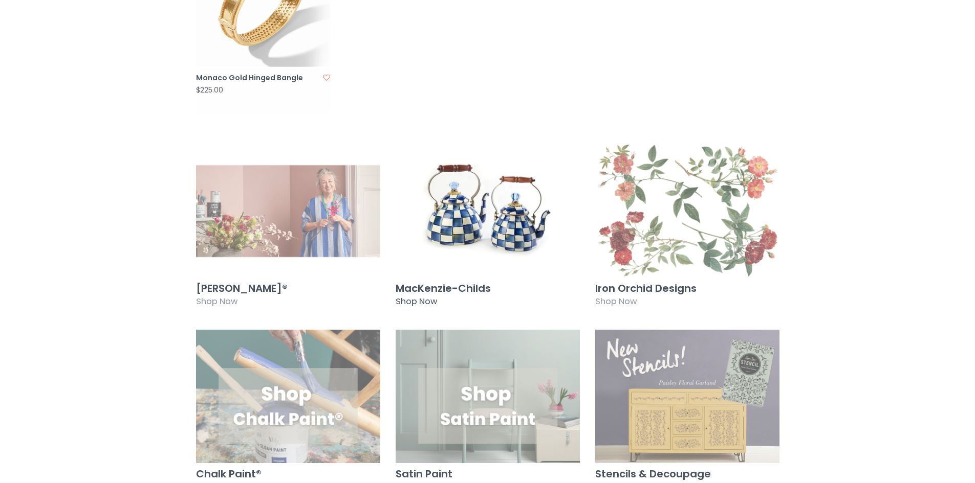
scroll to position [921, 0]
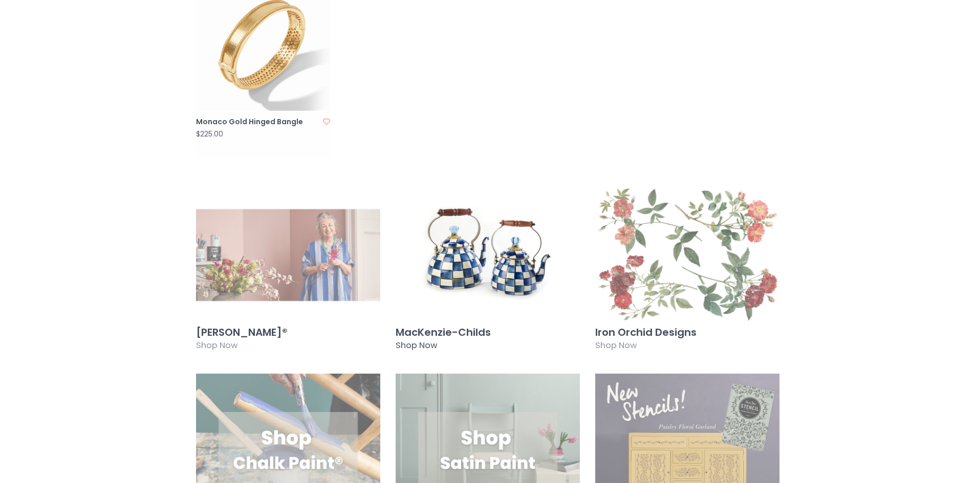
click at [500, 225] on img at bounding box center [487, 256] width 184 height 134
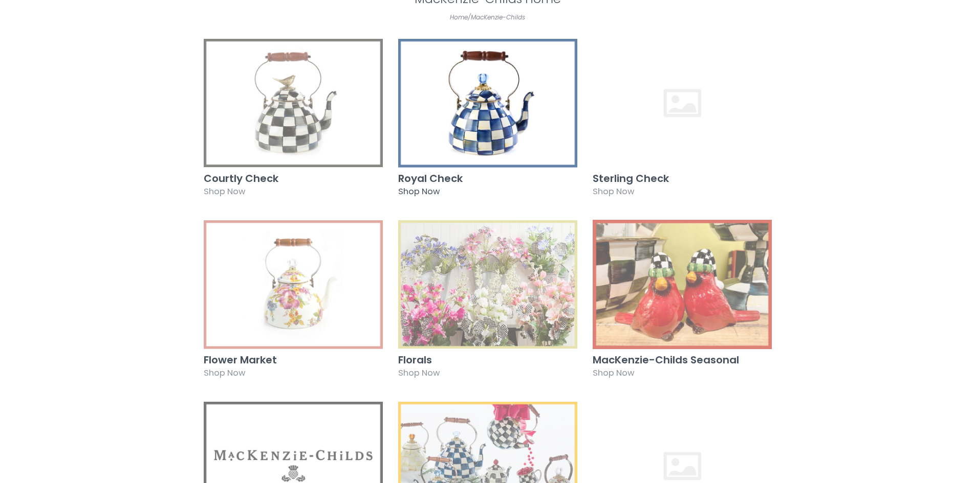
scroll to position [205, 0]
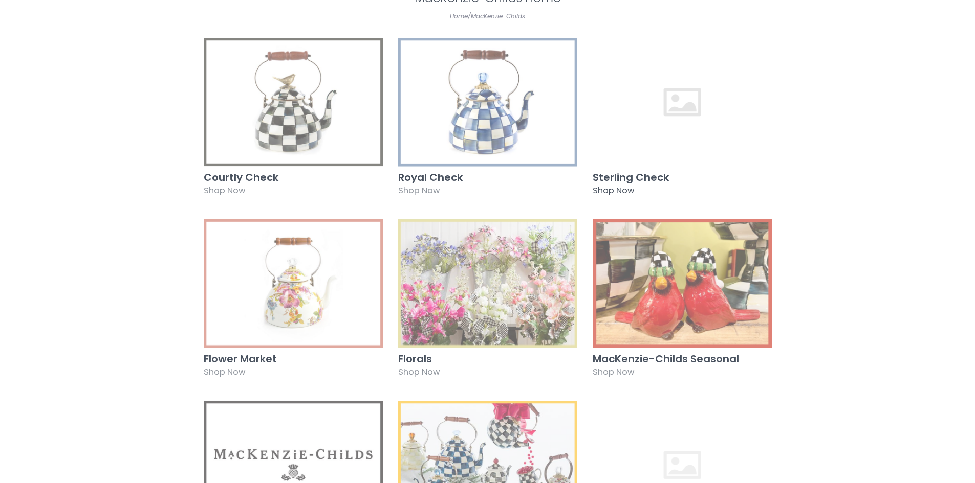
click at [676, 93] on img at bounding box center [681, 101] width 179 height 129
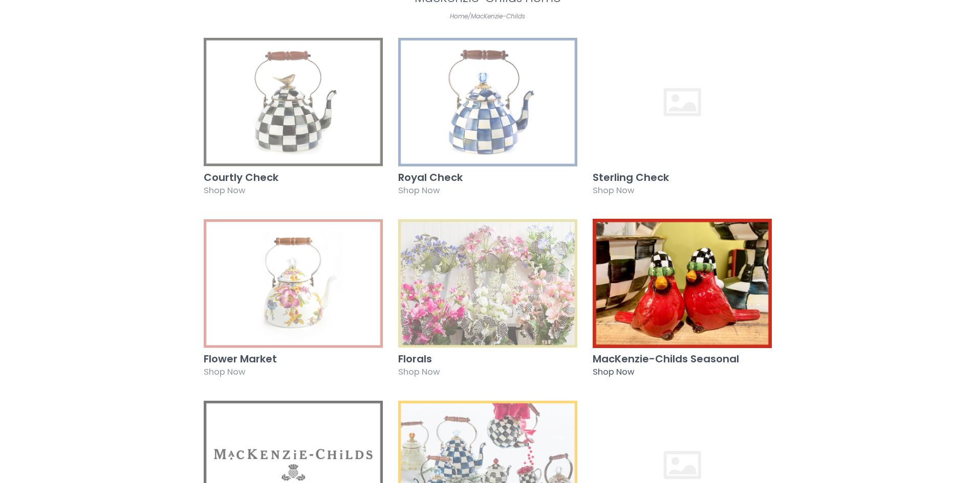
click at [702, 286] on img at bounding box center [681, 283] width 179 height 129
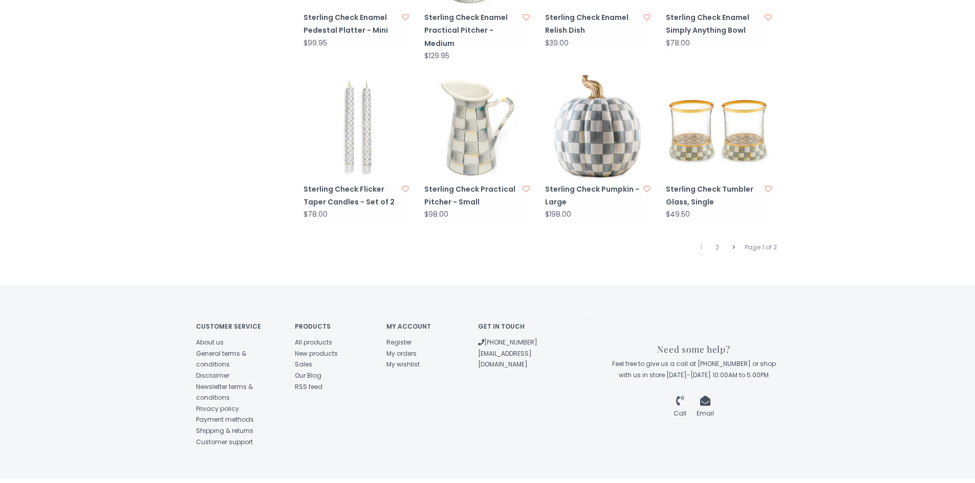
scroll to position [1028, 0]
click at [717, 239] on link "2" at bounding box center [717, 245] width 9 height 13
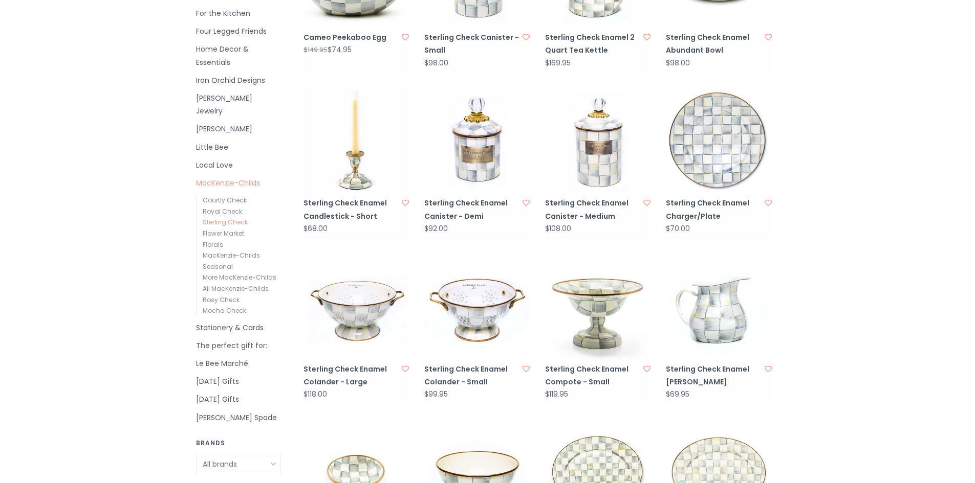
scroll to position [363, 0]
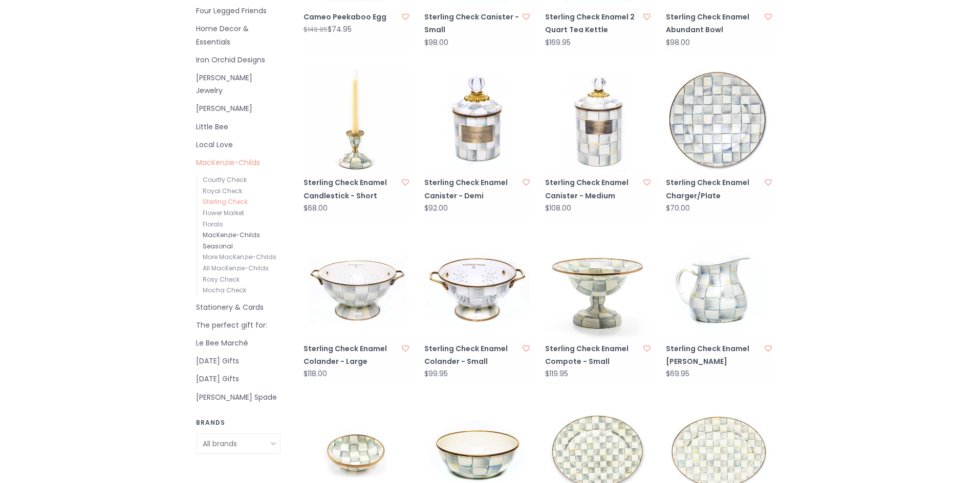
click at [220, 231] on link "MacKenzie-Childs Seasonal" at bounding box center [231, 241] width 57 height 20
click at [234, 209] on link "Flower Market" at bounding box center [223, 213] width 41 height 9
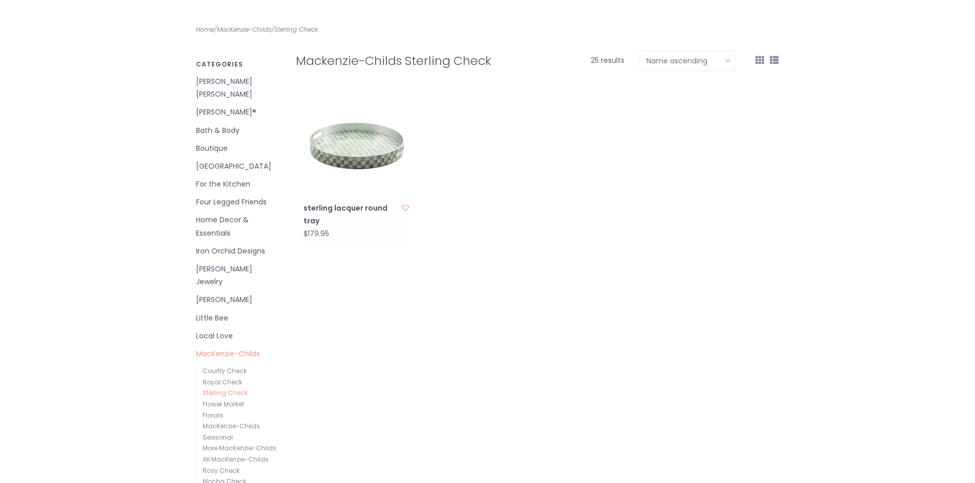
scroll to position [205, 0]
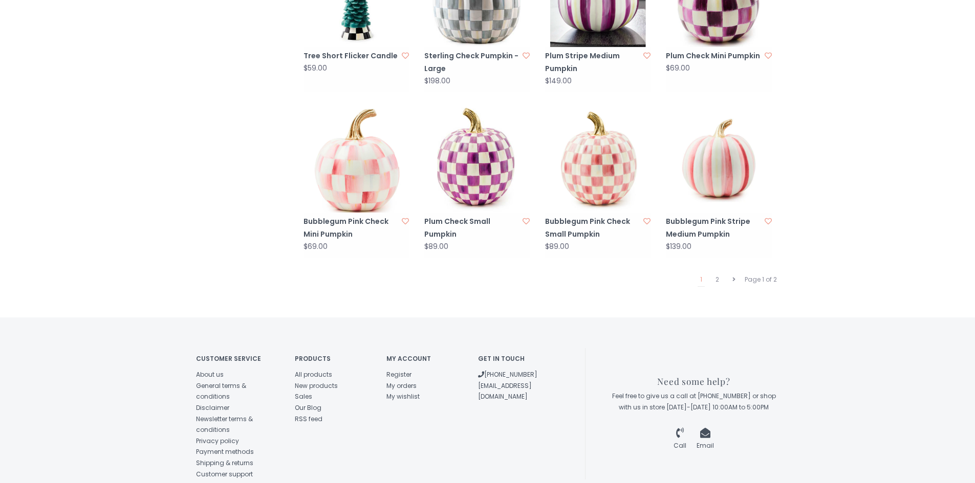
scroll to position [1022, 0]
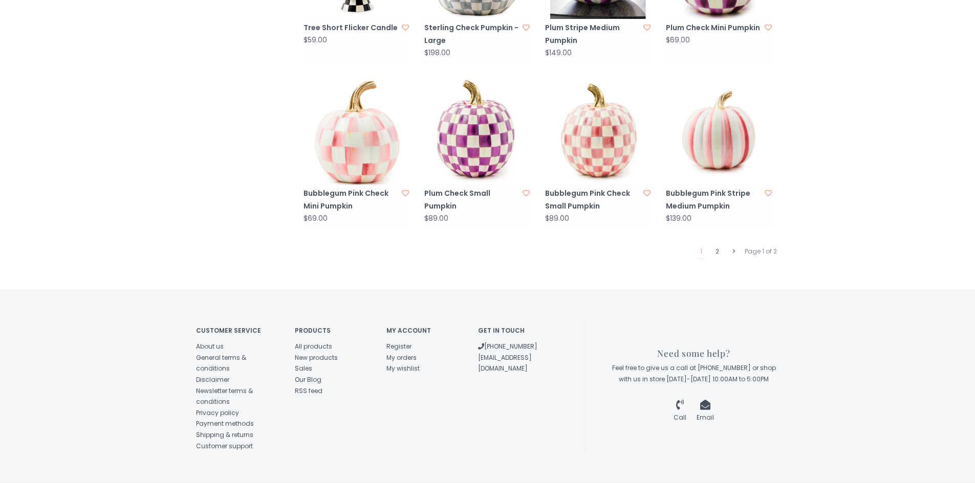
click at [714, 245] on link "2" at bounding box center [717, 251] width 9 height 13
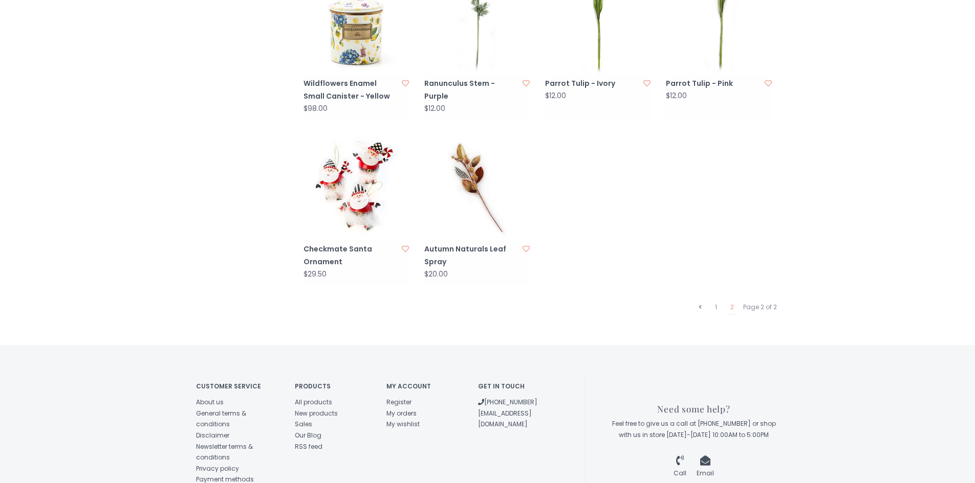
scroll to position [1023, 0]
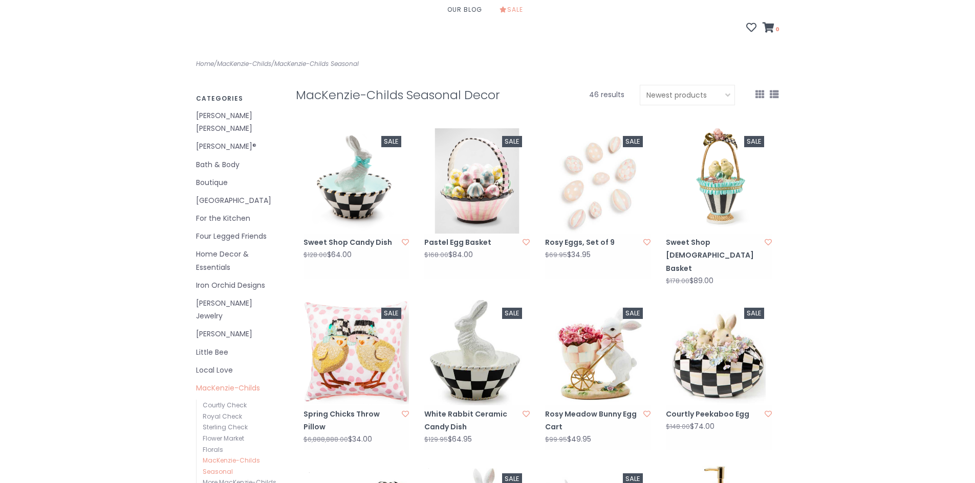
scroll to position [205, 0]
